Goal: Complete application form

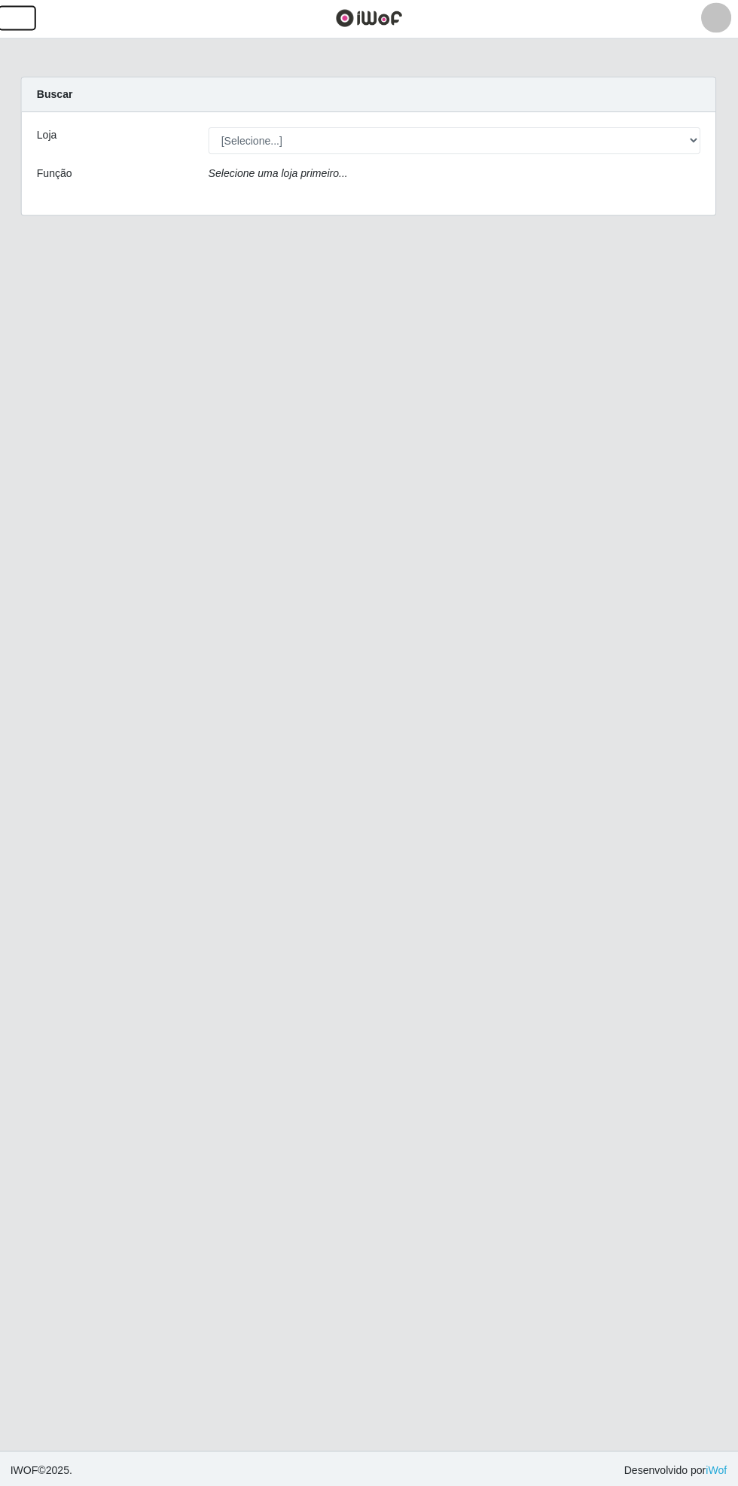
click at [35, 27] on button "button" at bounding box center [19, 20] width 38 height 25
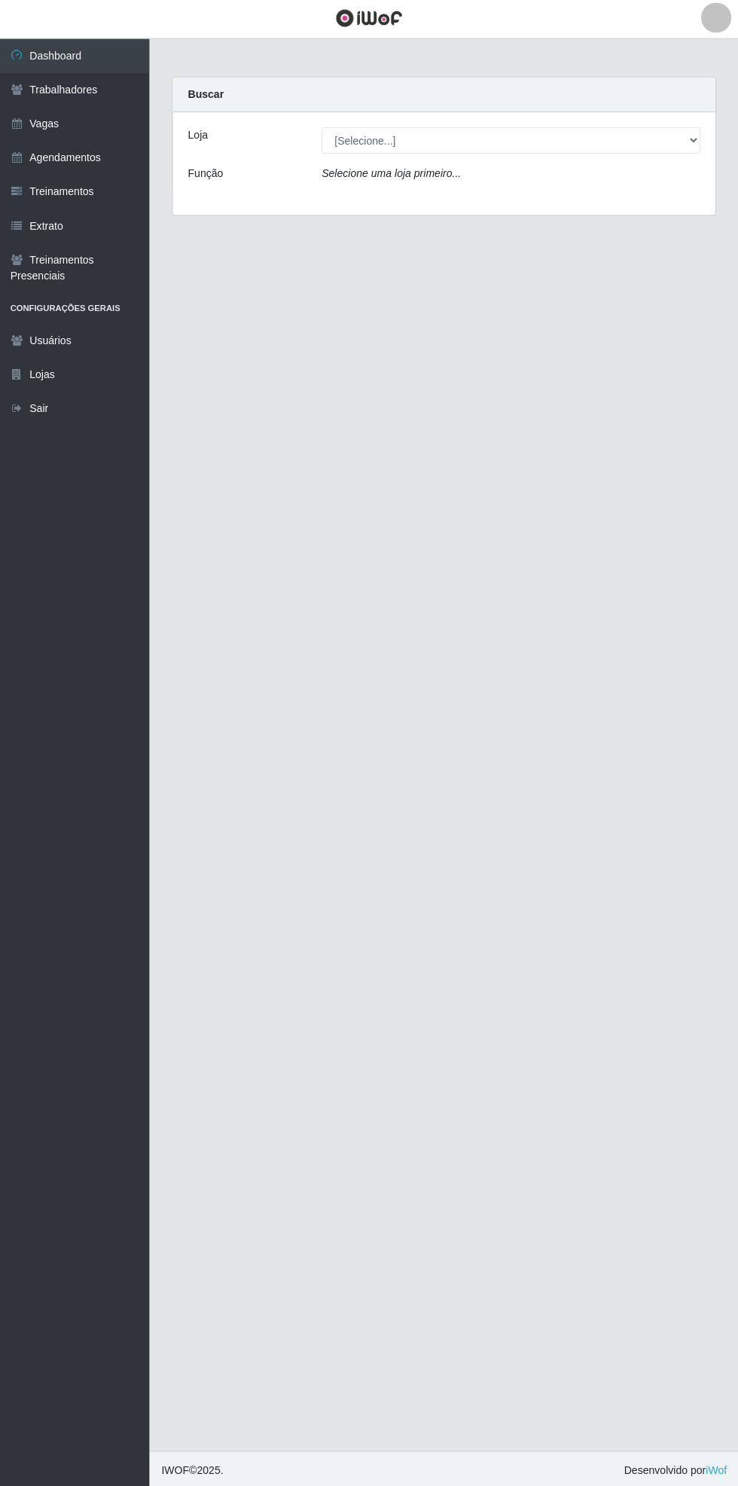
click at [68, 127] on link "Vagas" at bounding box center [75, 126] width 151 height 34
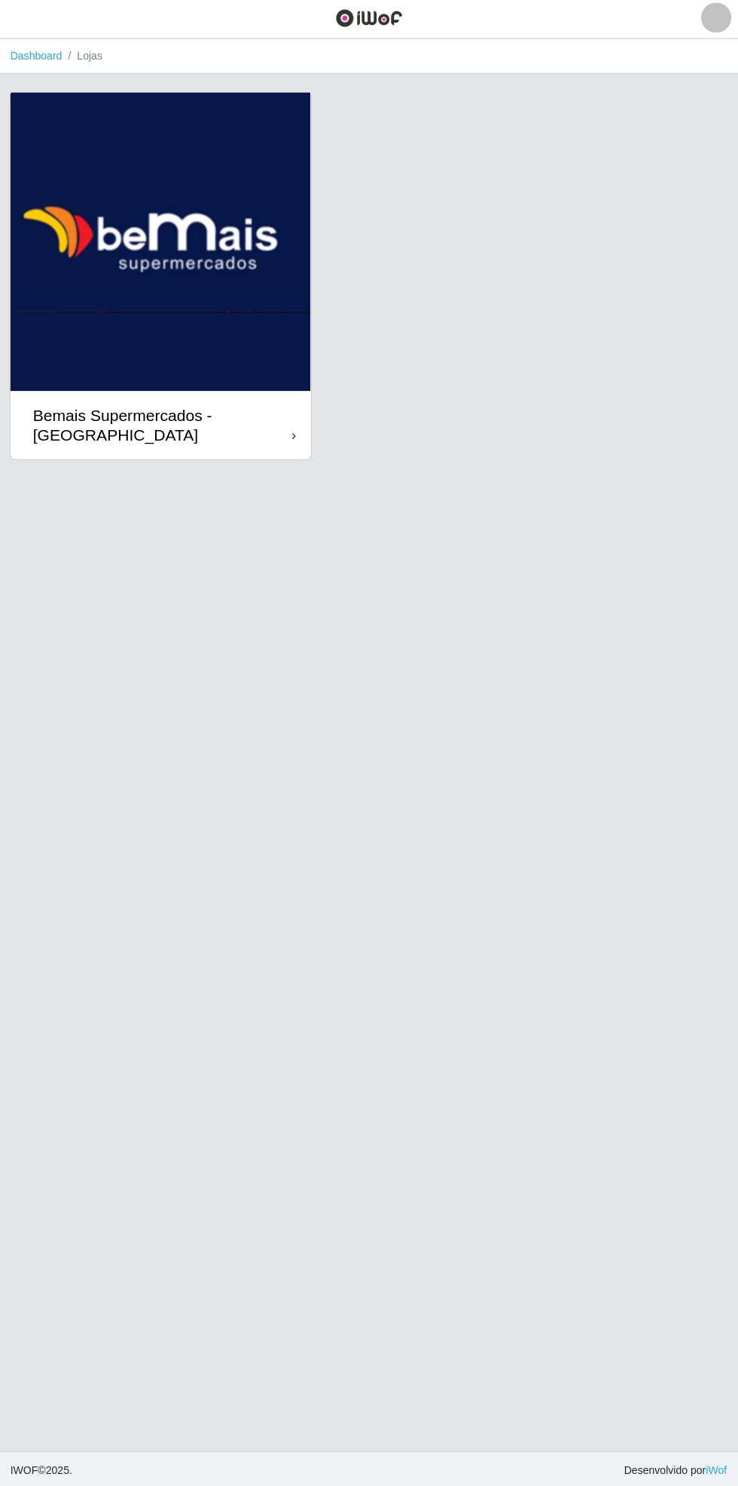
click at [262, 411] on div "Bemais Supermercados - [GEOGRAPHIC_DATA]" at bounding box center [164, 426] width 258 height 38
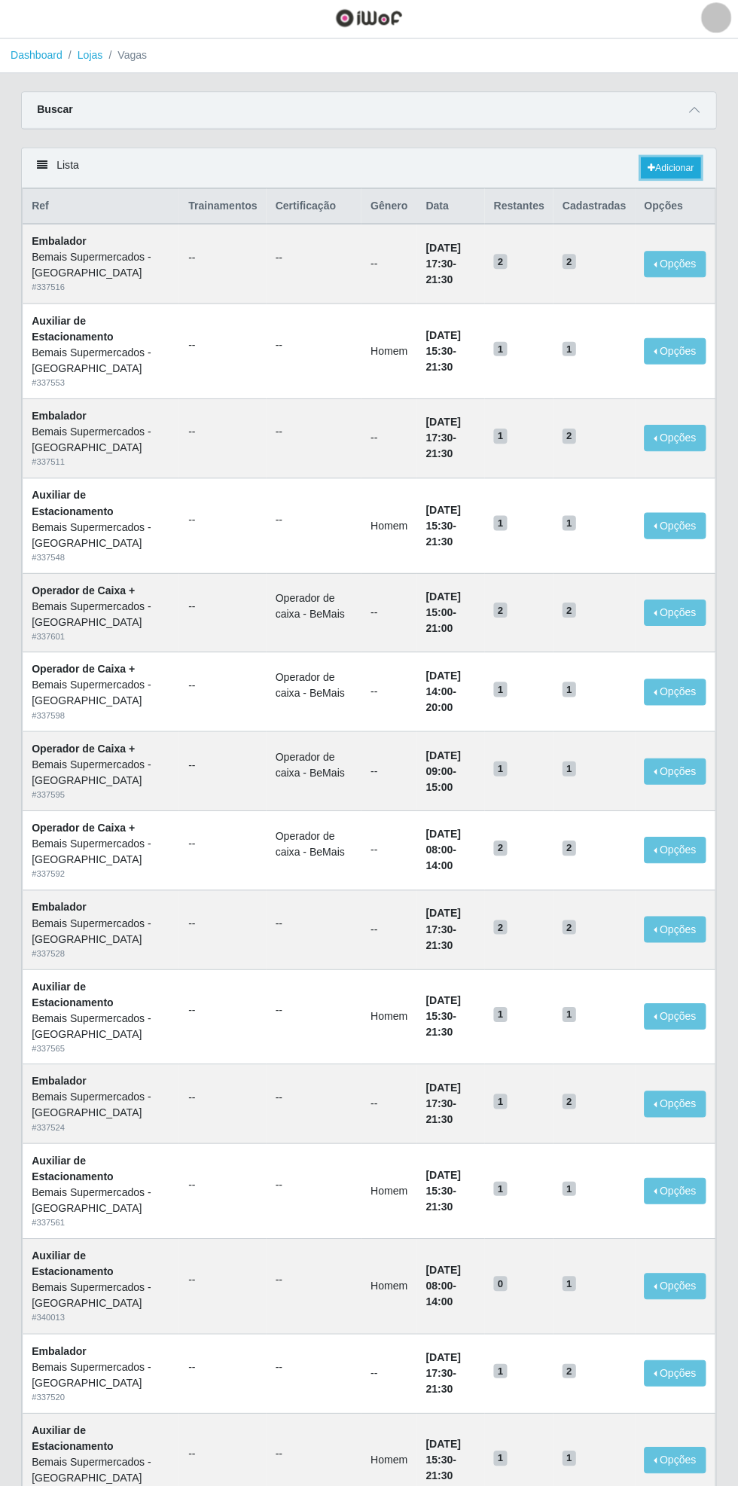
click at [681, 163] on link "Adicionar" at bounding box center [669, 170] width 59 height 21
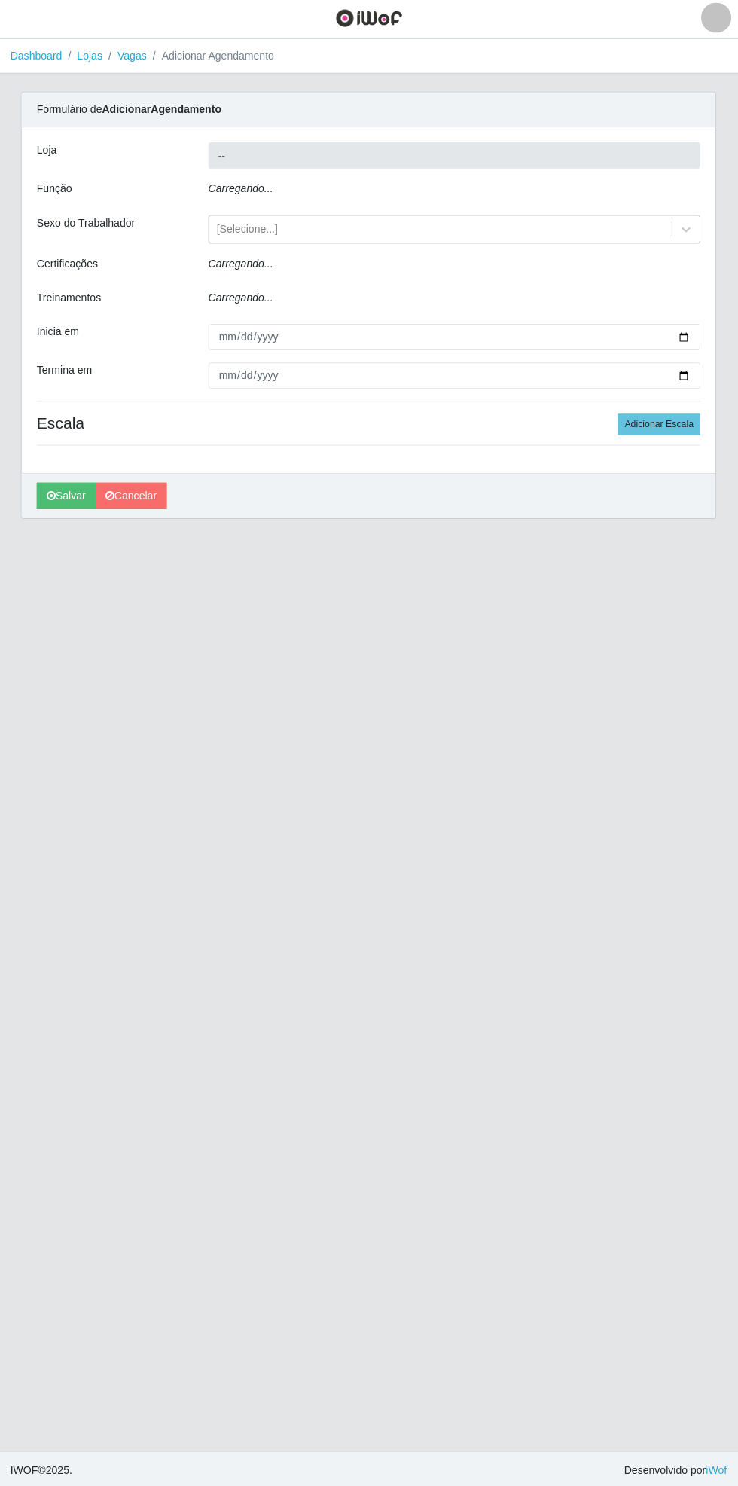
type input "Bemais Supermercados - [GEOGRAPHIC_DATA]"
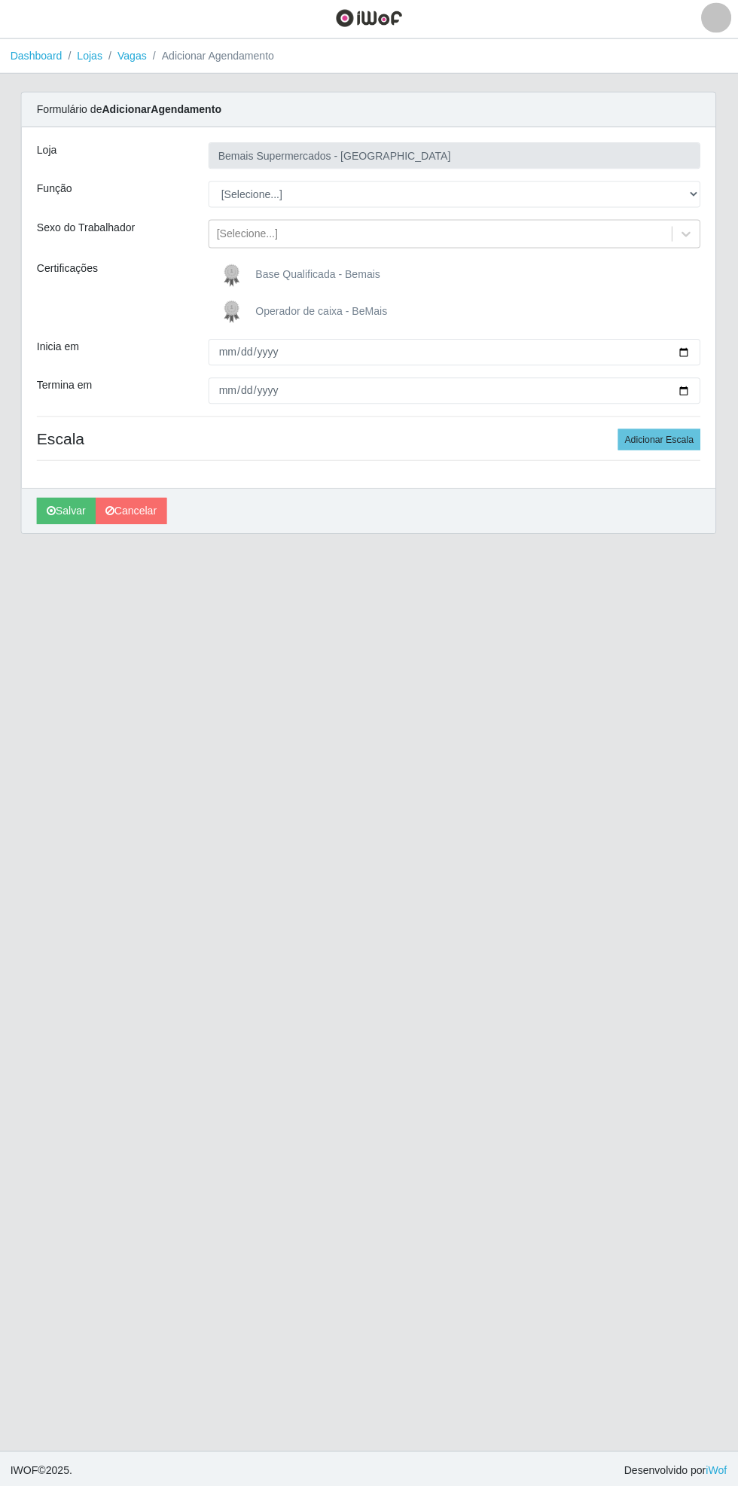
click at [356, 270] on span "Base Qualificada - Bemais" at bounding box center [318, 276] width 124 height 12
click at [0, 0] on input "Base Qualificada - Bemais" at bounding box center [0, 0] width 0 height 0
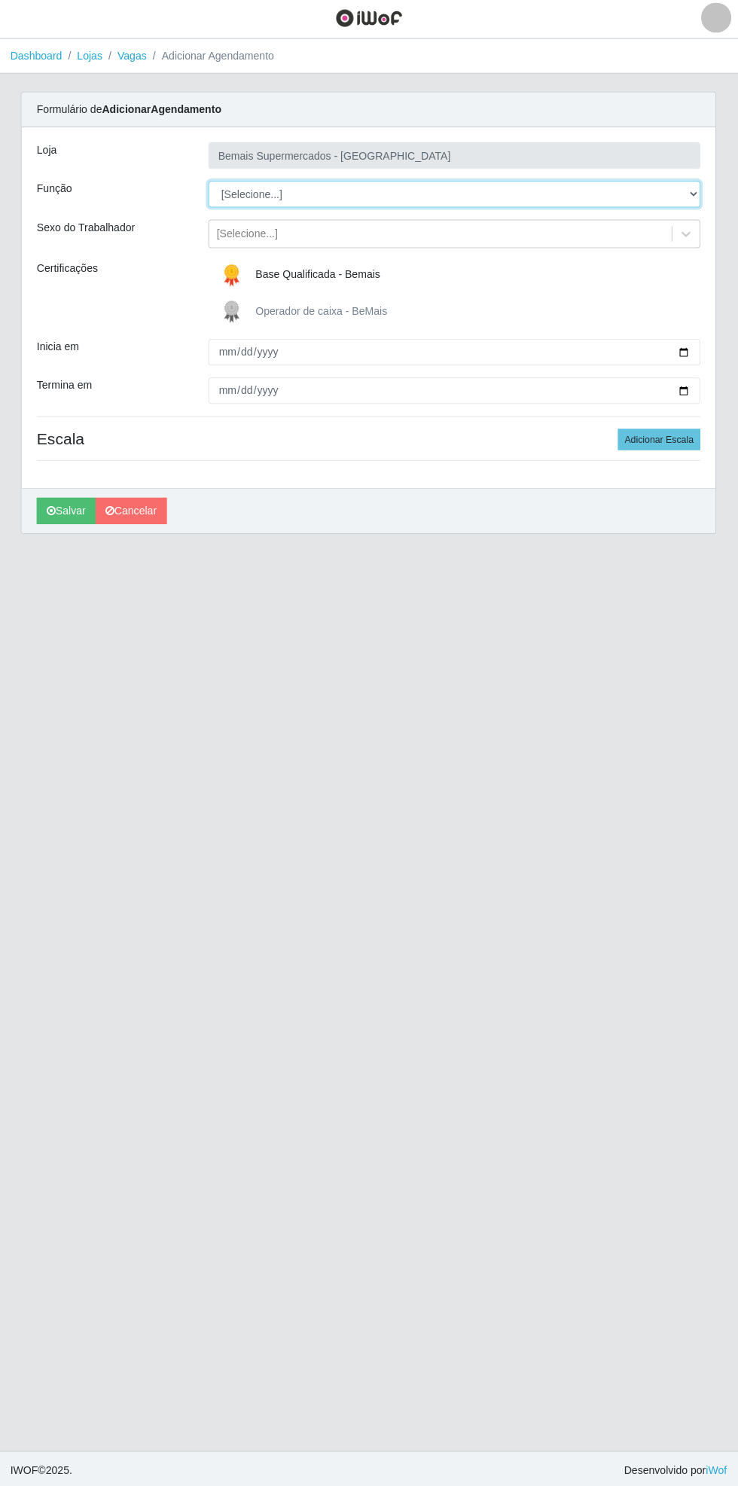
click at [696, 185] on select "[Selecione...] ASG ASG + ASG ++ Auxiliar de Estacionamento Auxiliar de Estacion…" at bounding box center [454, 196] width 490 height 26
select select "123"
click at [209, 183] on select "[Selecione...] ASG ASG + ASG ++ Auxiliar de Estacionamento Auxiliar de Estacion…" at bounding box center [454, 196] width 490 height 26
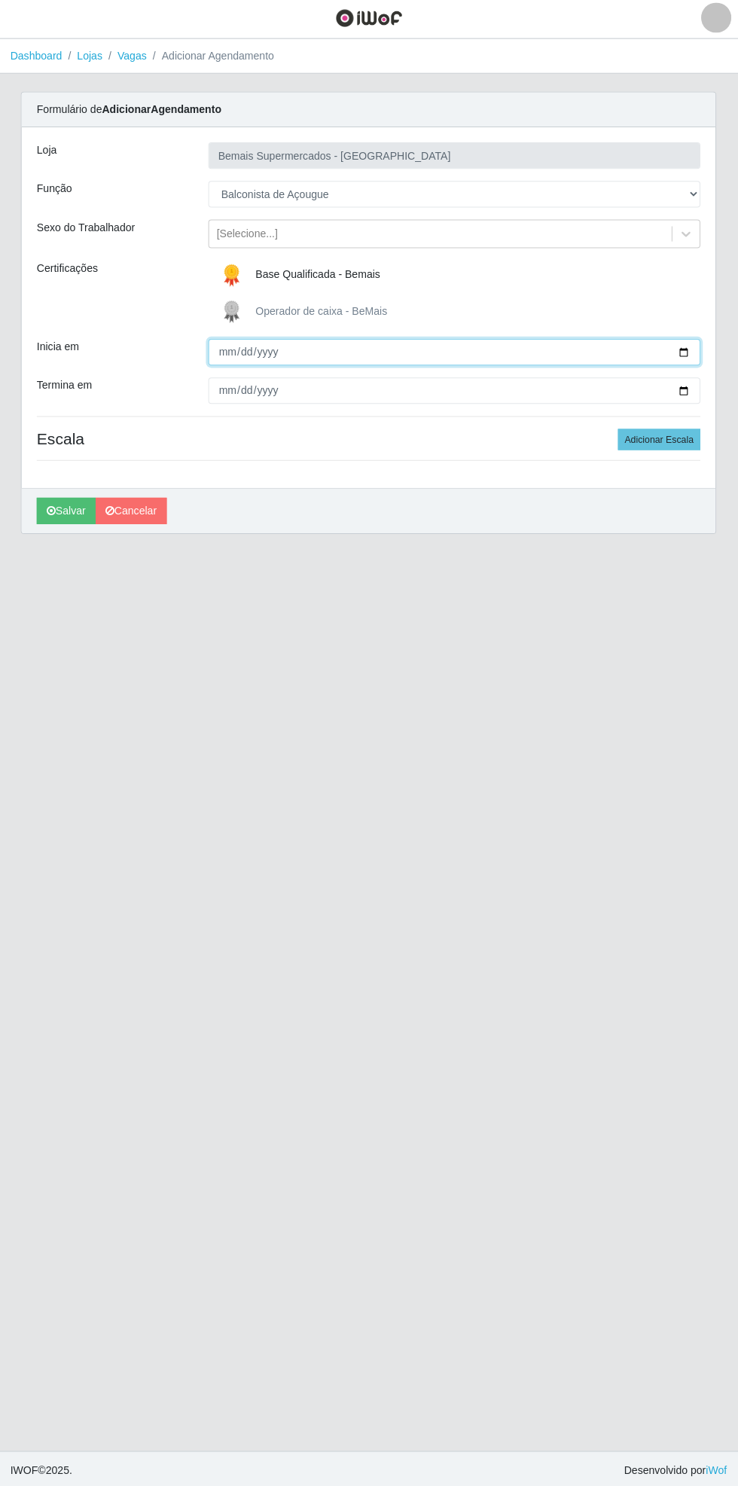
click at [694, 352] on input "Inicia em" at bounding box center [454, 353] width 490 height 26
type input "[DATE]"
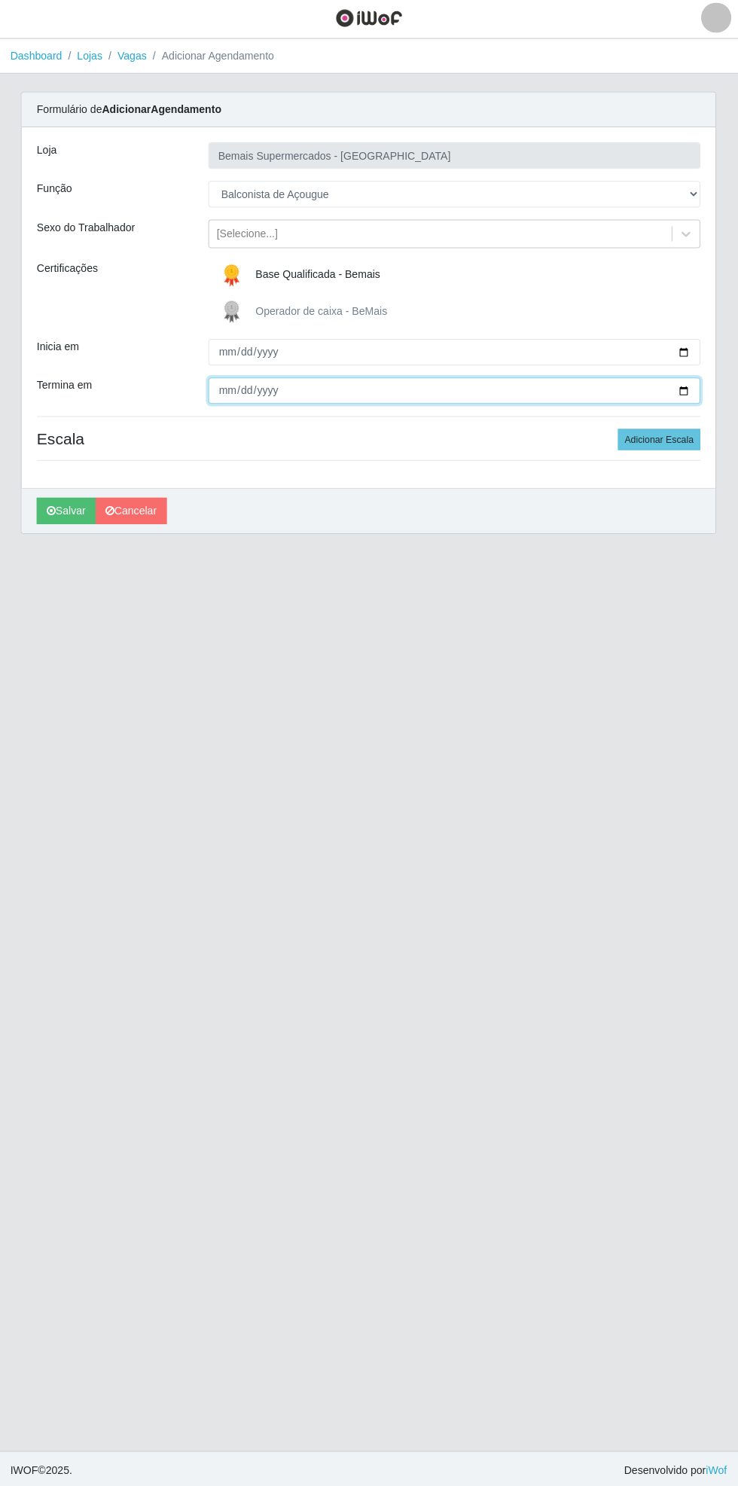
click at [697, 392] on input "Termina em" at bounding box center [454, 392] width 490 height 26
type input "[DATE]"
click at [684, 437] on button "Adicionar Escala" at bounding box center [658, 440] width 82 height 21
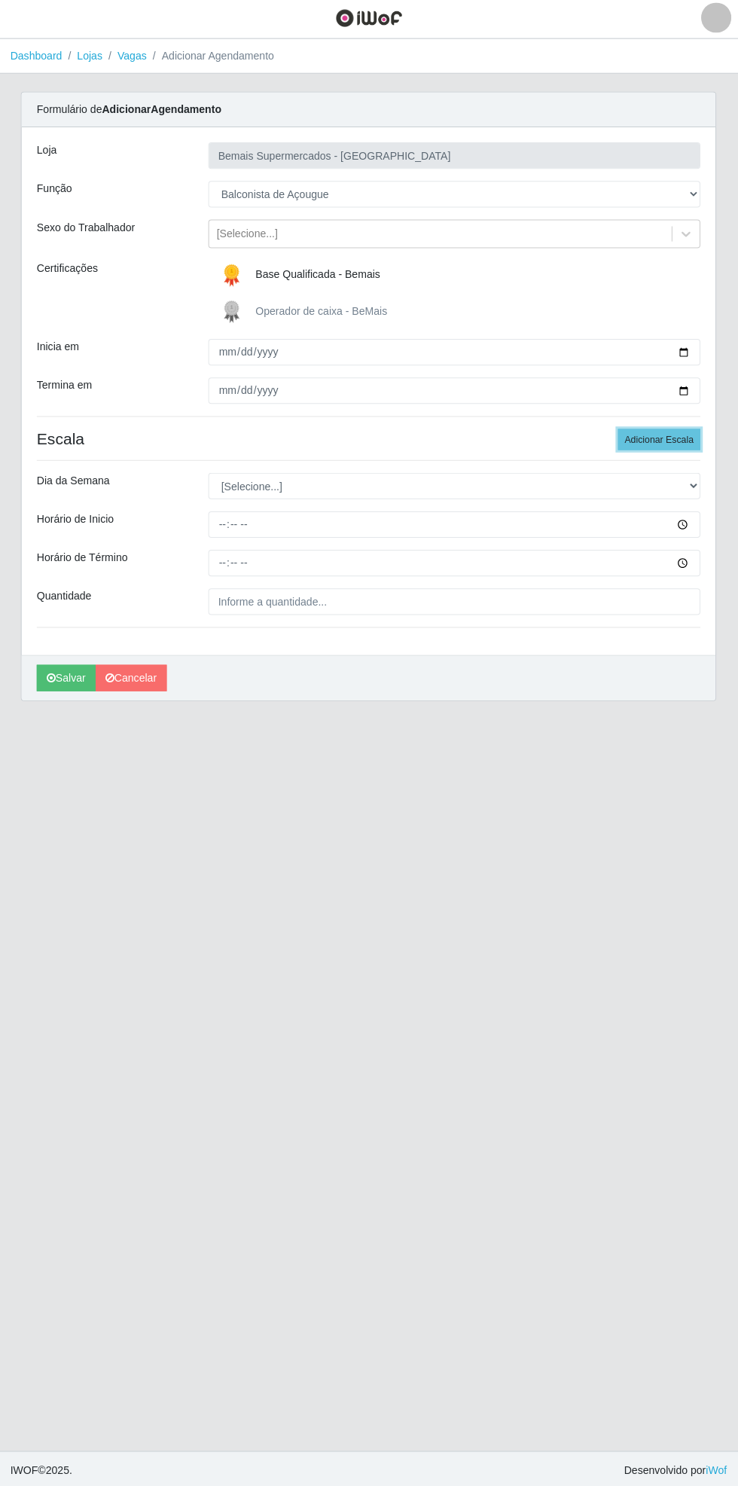
click at [675, 440] on button "Adicionar Escala" at bounding box center [658, 440] width 82 height 21
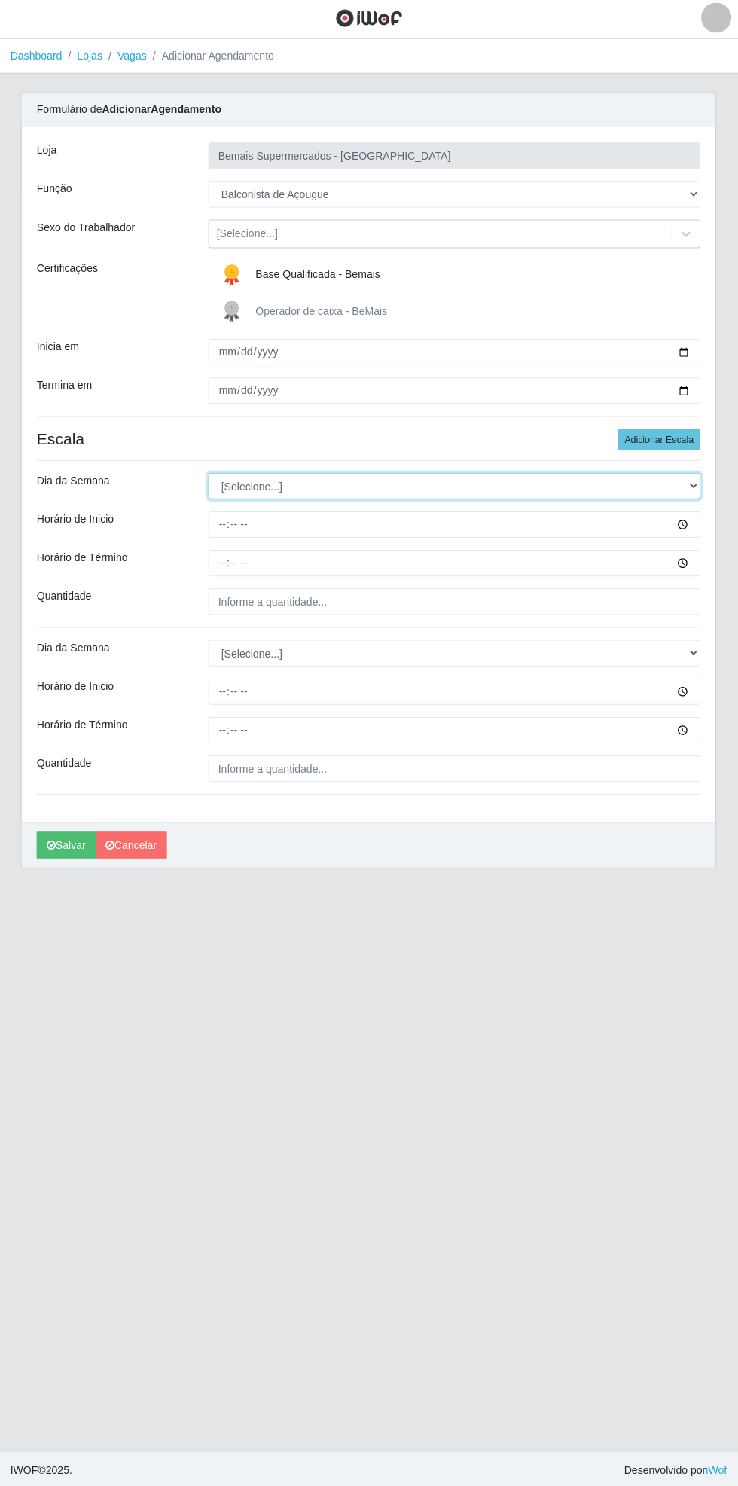
click at [696, 486] on select "[Selecione...] Segunda Terça Quarta Quinta Sexta Sábado Domingo" at bounding box center [454, 487] width 490 height 26
select select "1"
click at [209, 474] on select "[Selecione...] Segunda Terça Quarta Quinta Sexta Sábado Domingo" at bounding box center [454, 487] width 490 height 26
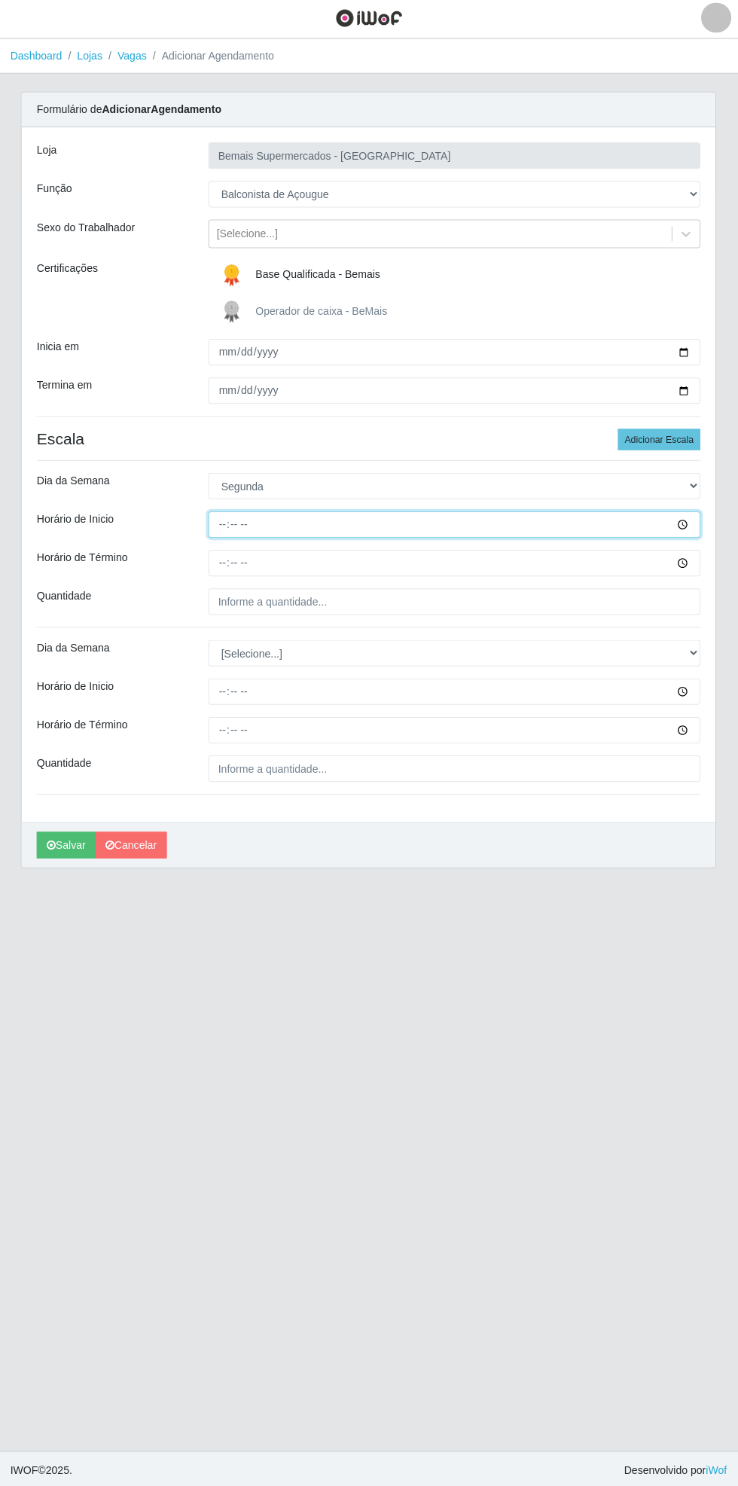
click at [693, 526] on input "Horário de Inicio" at bounding box center [454, 525] width 490 height 26
type input "08:00"
click at [698, 567] on input "Horário de Término" at bounding box center [454, 563] width 490 height 26
type input "14:00"
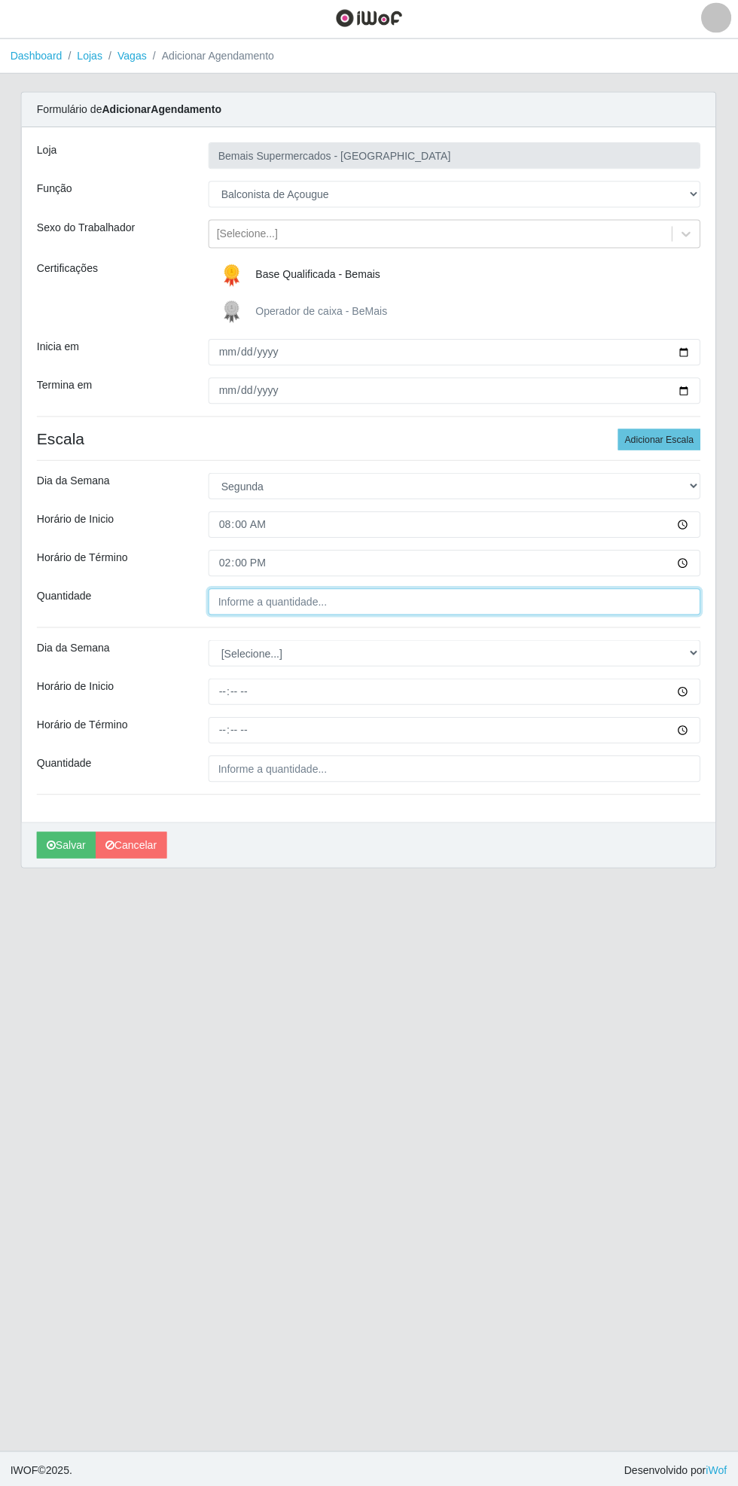
click at [584, 603] on input "Quantidade" at bounding box center [454, 602] width 490 height 26
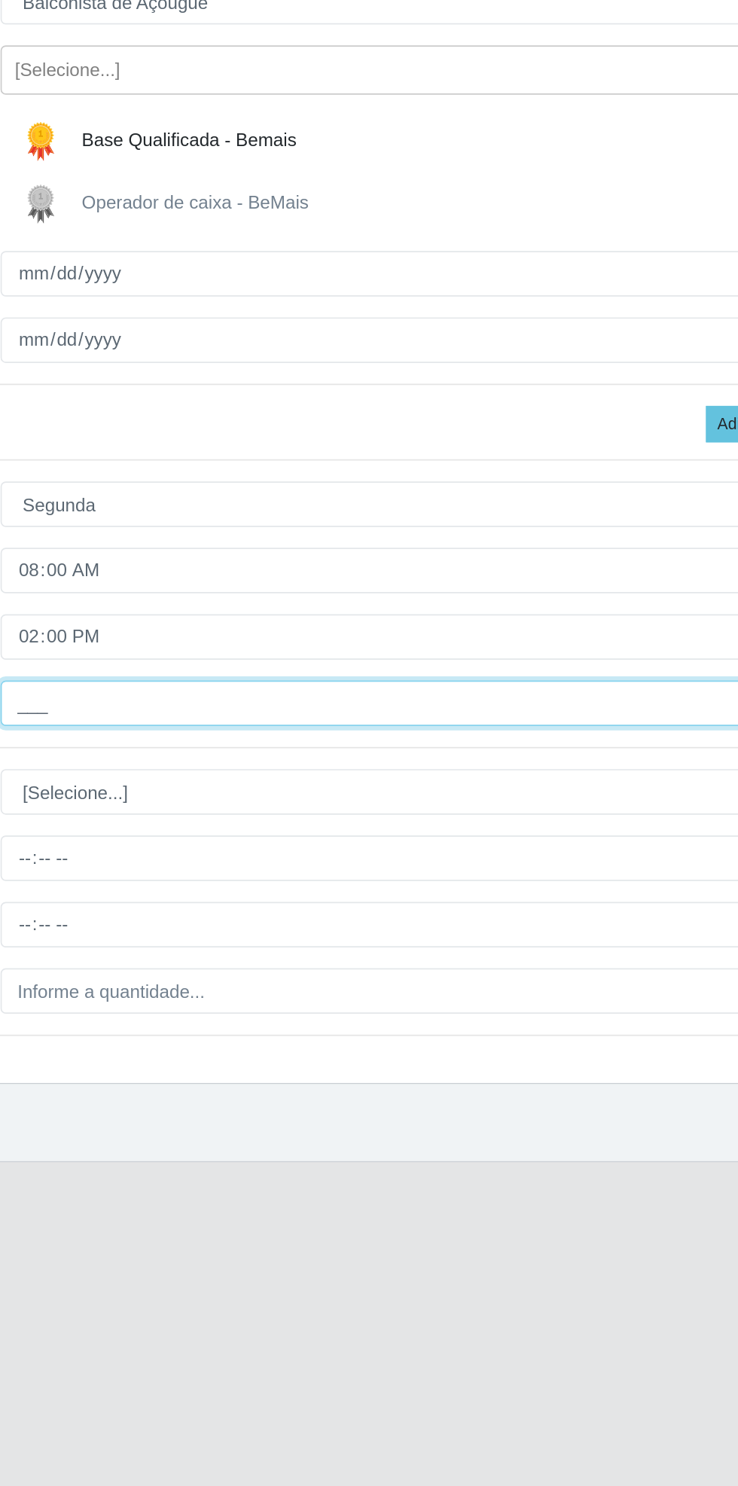
type input "1__"
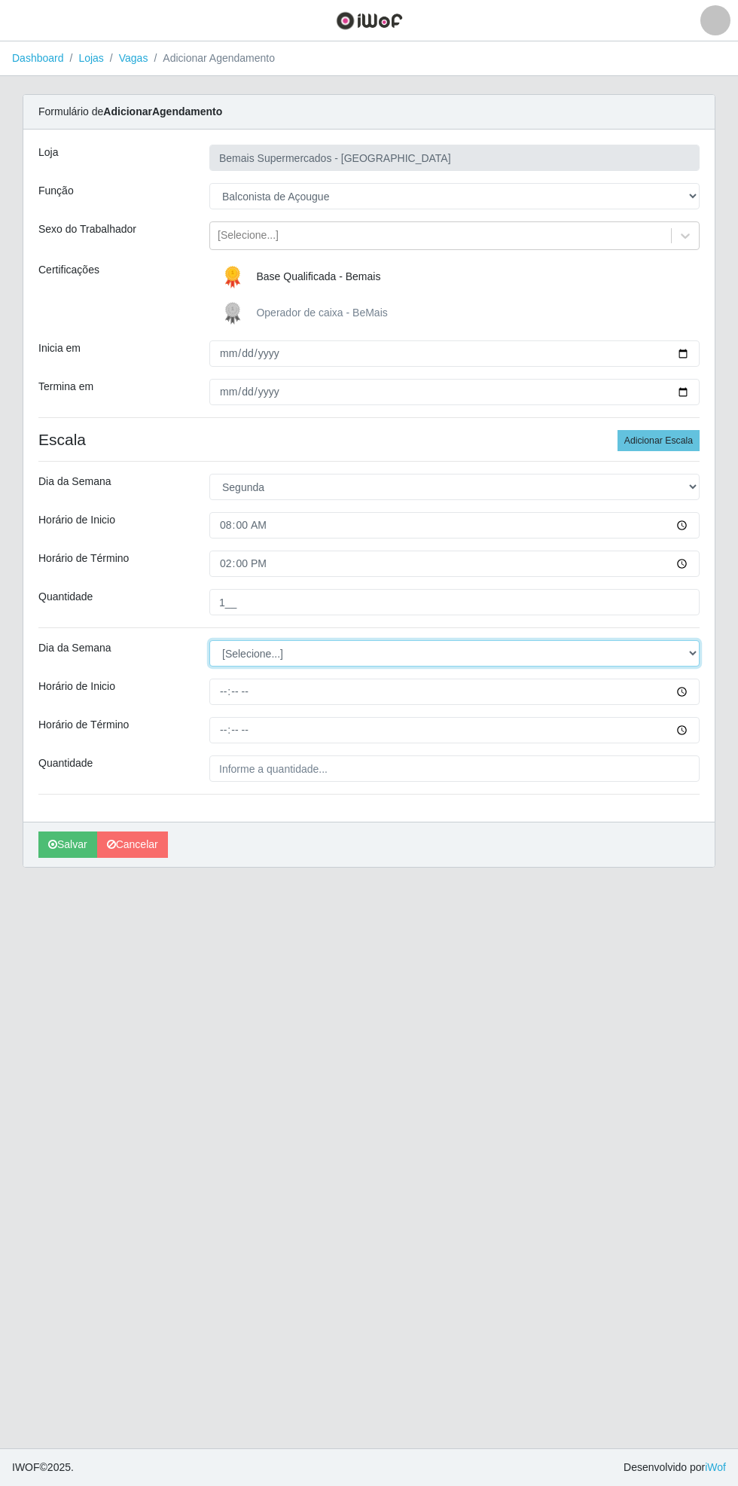
click at [696, 660] on select "[Selecione...] Segunda Terça Quarta Quinta Sexta Sábado Domingo" at bounding box center [454, 653] width 490 height 26
select select "1"
click at [209, 640] on select "[Selecione...] Segunda Terça Quarta Quinta Sexta Sábado Domingo" at bounding box center [454, 653] width 490 height 26
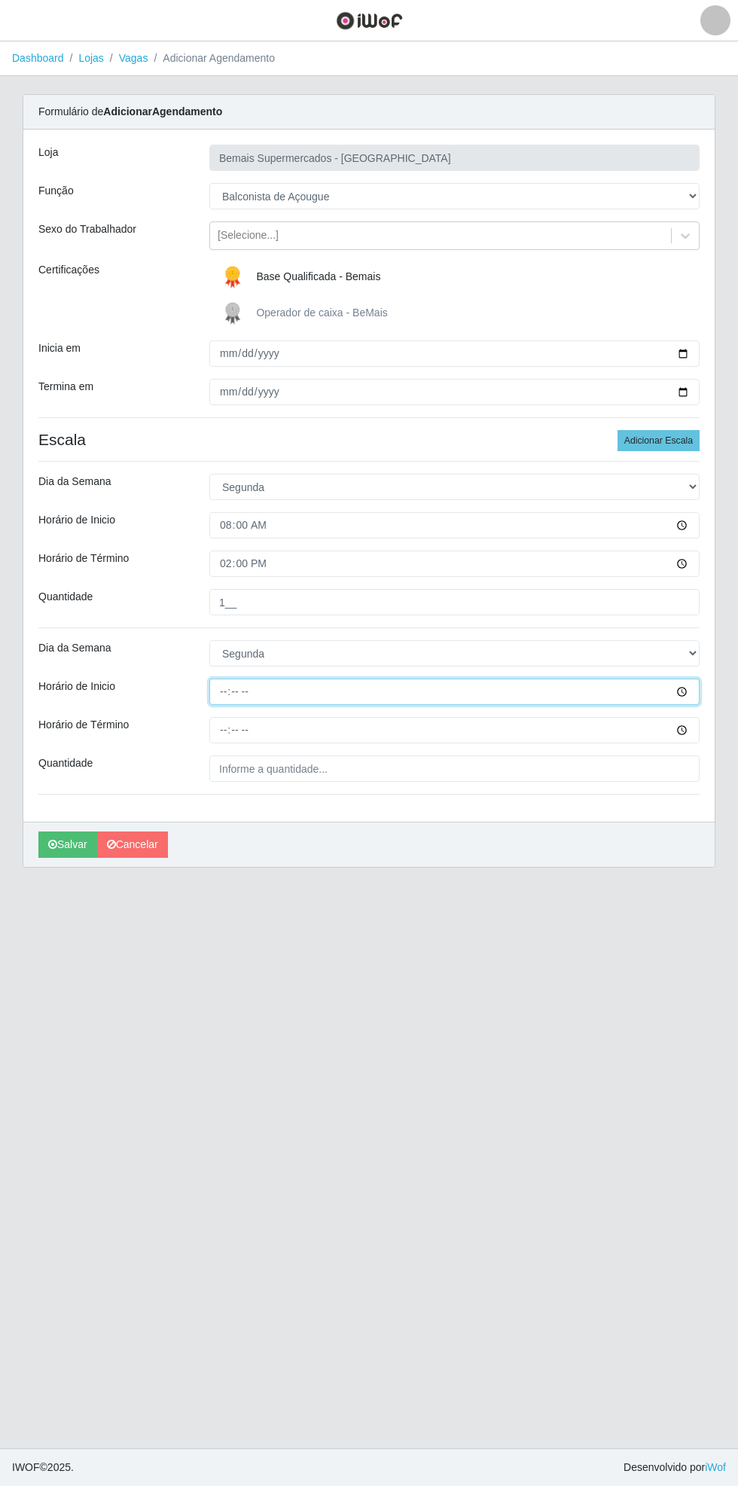
click at [694, 690] on input "Horário de Inicio" at bounding box center [454, 691] width 490 height 26
type input "15:00"
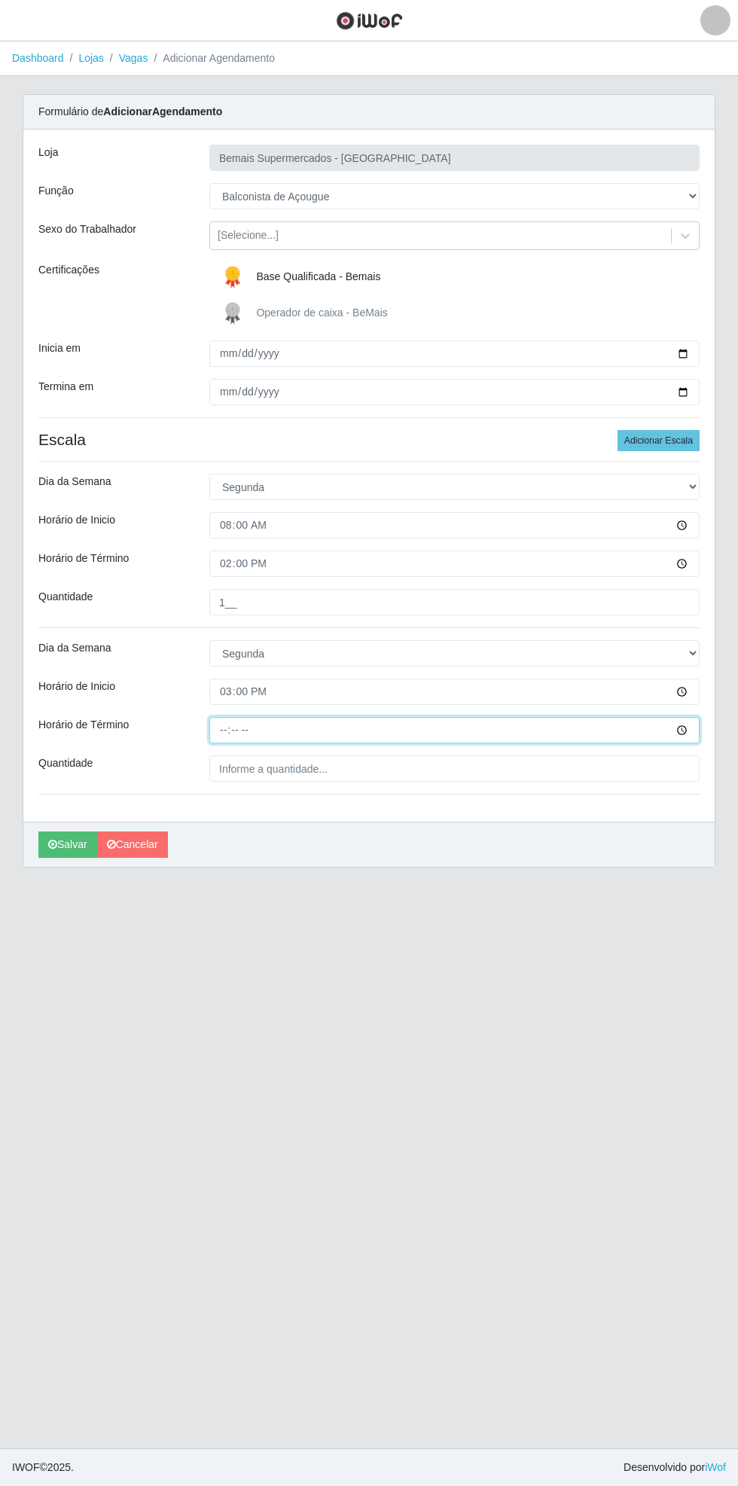
click at [690, 732] on input "Horário de Término" at bounding box center [454, 730] width 490 height 26
type input "21:00"
click at [341, 767] on input "Quantidade" at bounding box center [454, 768] width 490 height 26
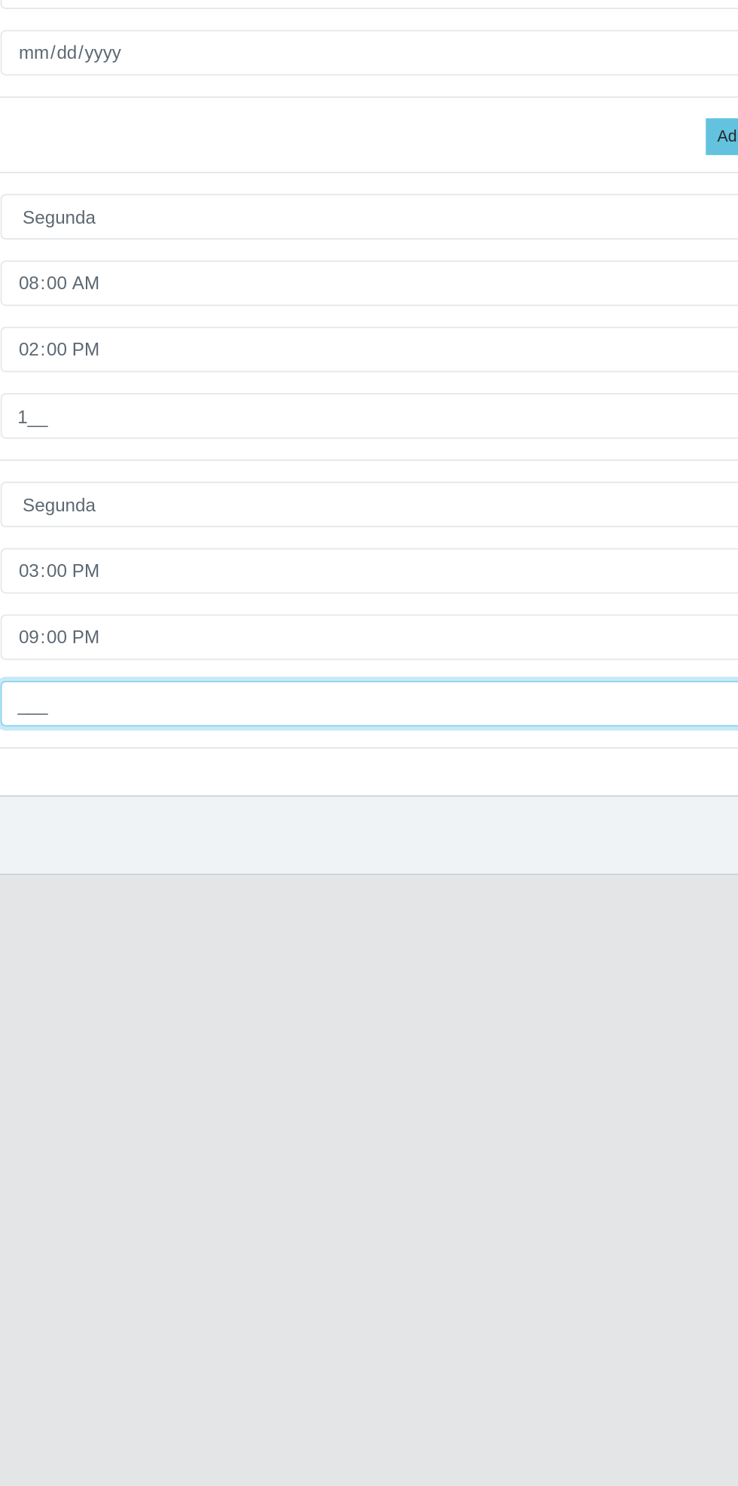
type input "1__"
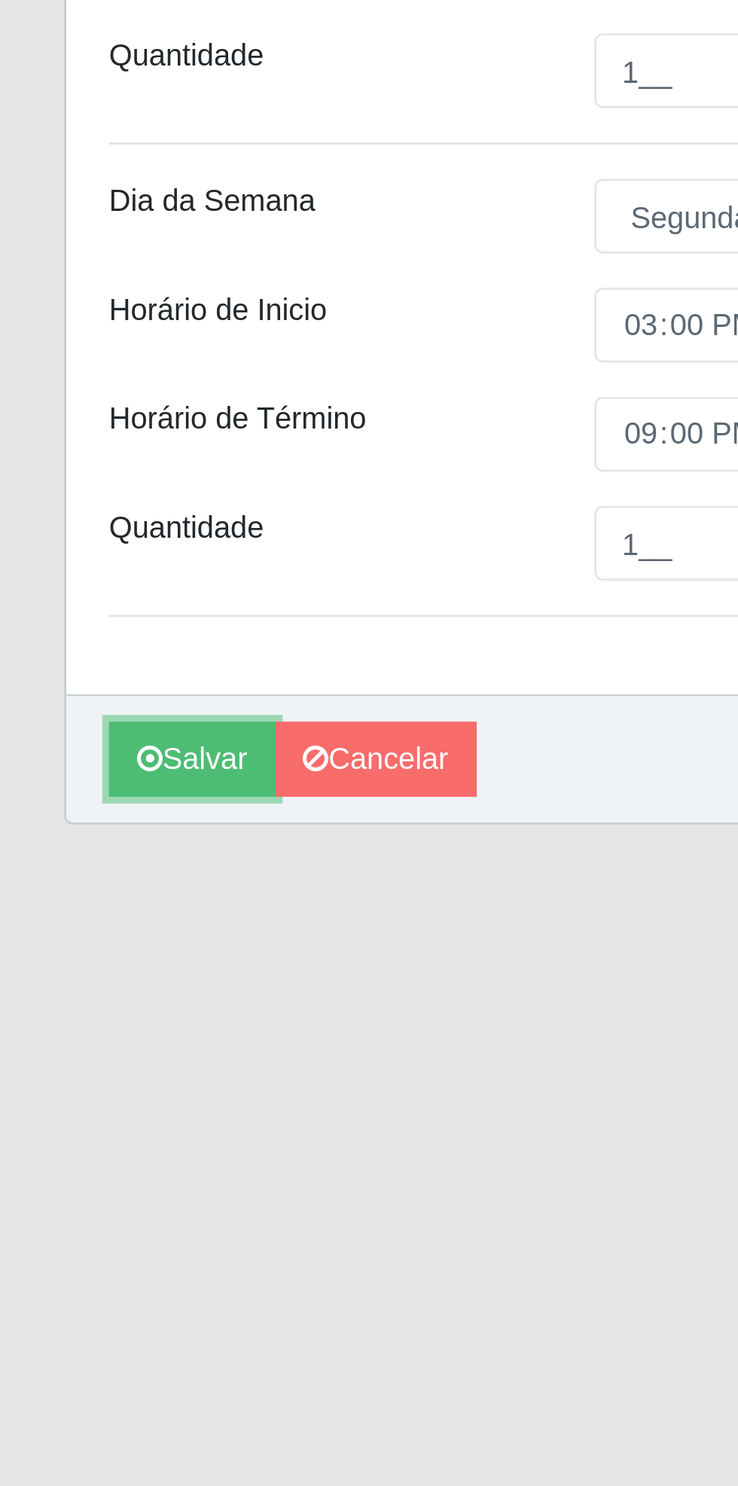
click at [58, 843] on button "Salvar" at bounding box center [67, 844] width 59 height 26
